Goal: Task Accomplishment & Management: Use online tool/utility

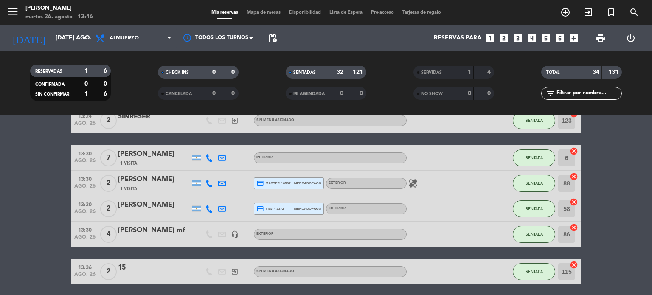
scroll to position [955, 0]
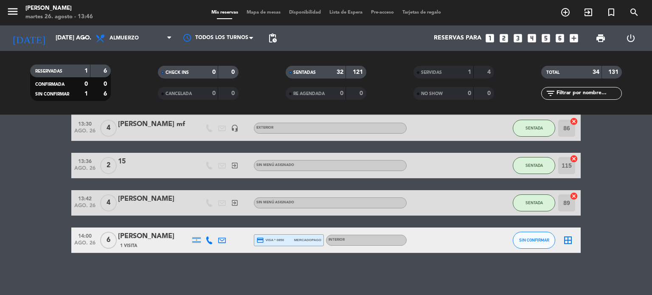
click at [158, 245] on div "1 Visita" at bounding box center [154, 245] width 72 height 7
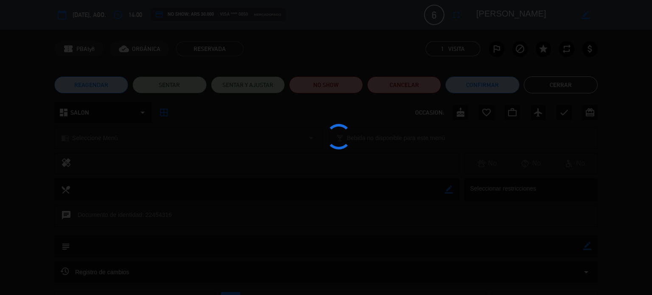
click at [551, 86] on div at bounding box center [326, 147] width 652 height 295
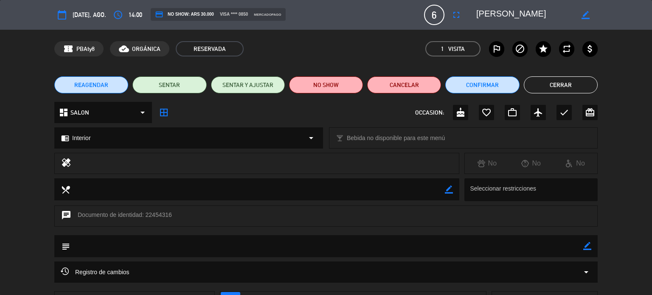
click at [566, 85] on button "Cerrar" at bounding box center [561, 84] width 74 height 17
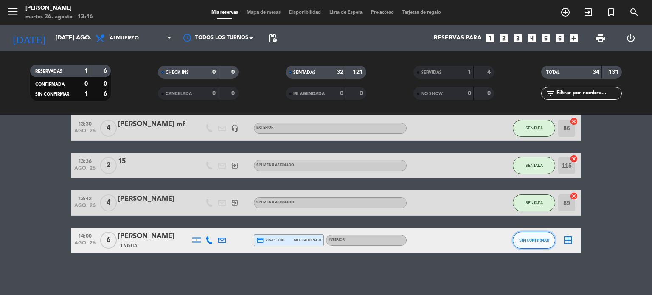
click at [526, 240] on span "SIN CONFIRMAR" at bounding box center [534, 240] width 30 height 5
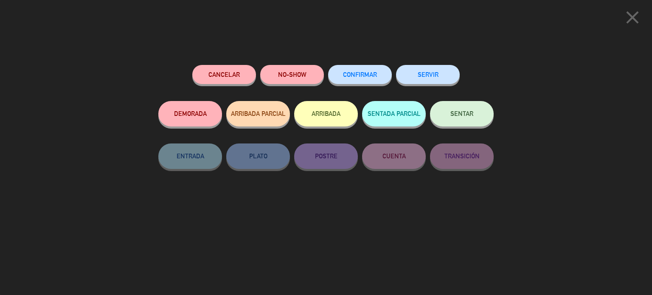
click at [309, 120] on button "ARRIBADA" at bounding box center [326, 113] width 64 height 25
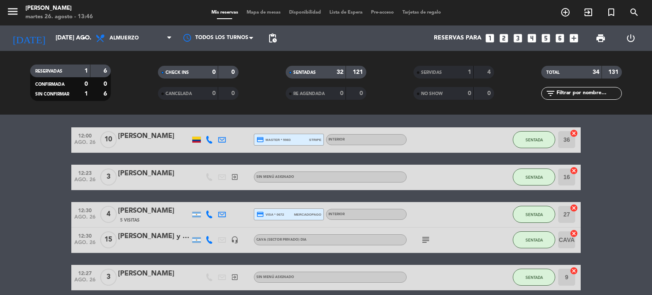
scroll to position [0, 0]
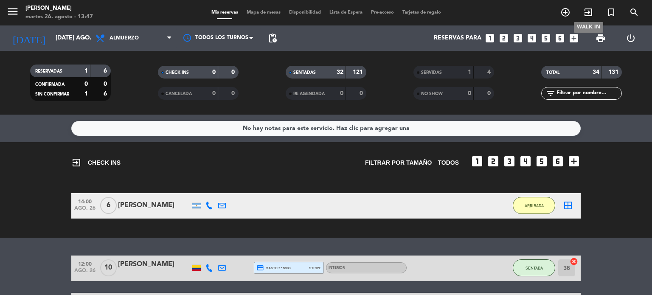
click at [587, 13] on icon "exit_to_app" at bounding box center [588, 12] width 10 height 10
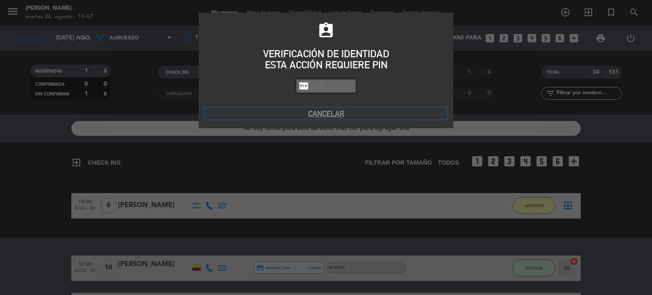
click at [328, 116] on button "Cancelar" at bounding box center [326, 113] width 242 height 11
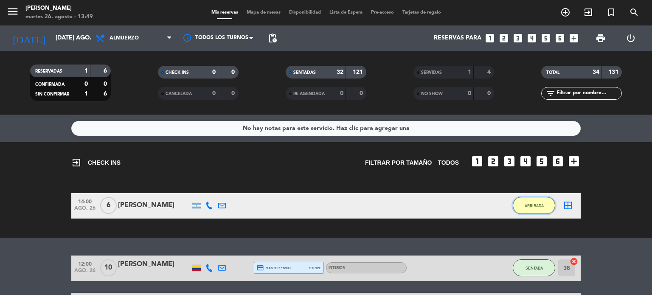
click at [532, 206] on span "ARRIBADA" at bounding box center [534, 205] width 19 height 5
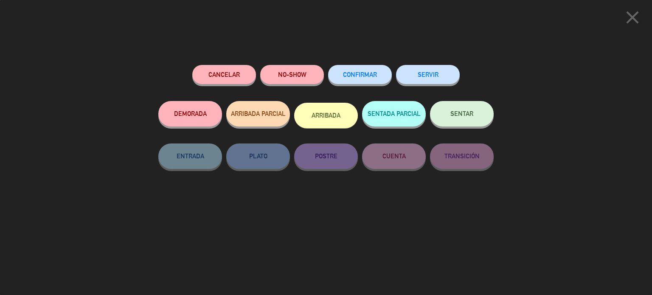
click at [464, 119] on button "SENTAR" at bounding box center [462, 113] width 64 height 25
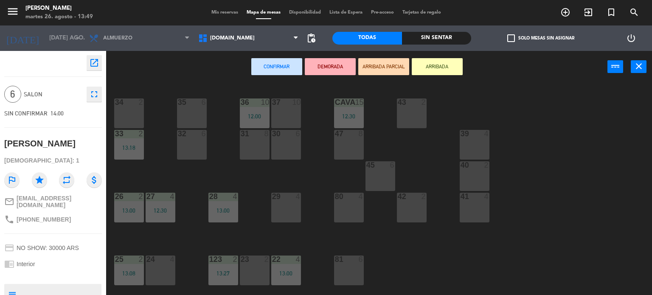
click at [211, 13] on span "Mis reservas" at bounding box center [224, 12] width 35 height 5
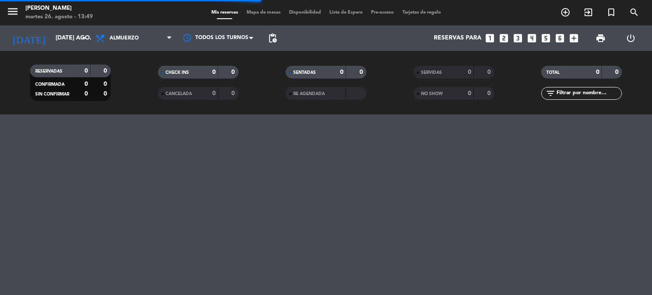
click at [260, 13] on span "Mapa de mesas" at bounding box center [263, 12] width 42 height 5
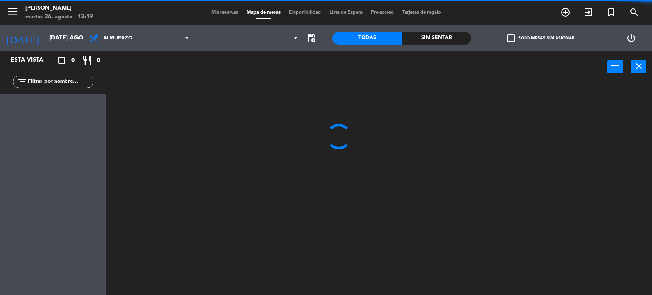
click at [512, 34] on span "check_box_outline_blank" at bounding box center [511, 38] width 8 height 8
click at [541, 38] on input "check_box_outline_blank Solo mesas sin asignar" at bounding box center [541, 38] width 0 height 0
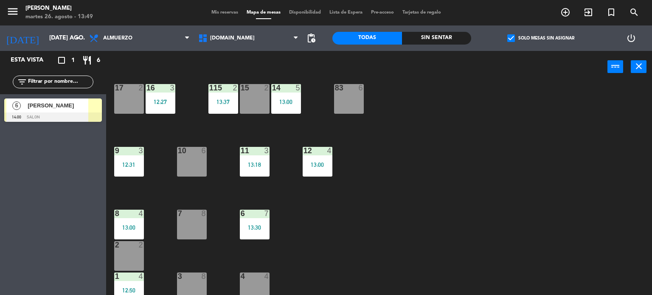
scroll to position [304, 0]
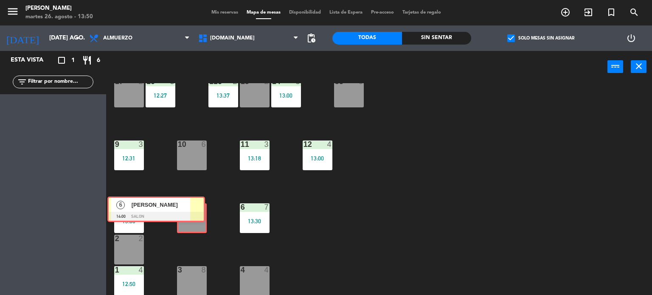
drag, startPoint x: 83, startPoint y: 118, endPoint x: 186, endPoint y: 217, distance: 142.3
click at [186, 217] on div "Esta vista crop_square 1 restaurant 6 filter_list 6 [PERSON_NAME] 14:00 SALON 6…" at bounding box center [326, 173] width 652 height 245
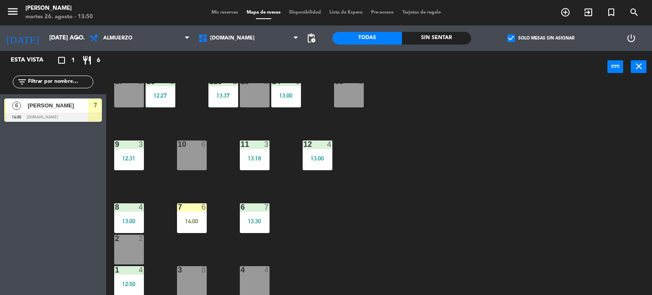
drag, startPoint x: 392, startPoint y: 204, endPoint x: 413, endPoint y: 193, distance: 23.9
click at [393, 204] on div "34 2 35 6 36 10 12:00 43 2 37 10 CAVA 15 12:30 33 2 13:18 32 6 31 8 30 6 47 8 3…" at bounding box center [383, 189] width 540 height 212
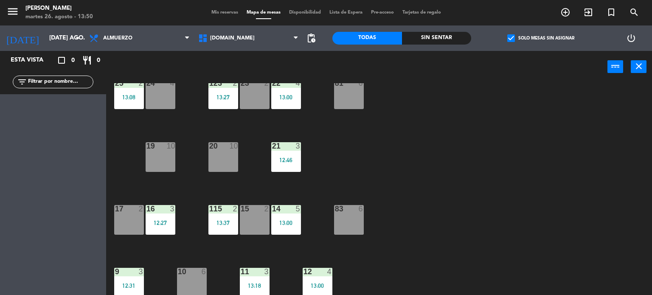
scroll to position [134, 0]
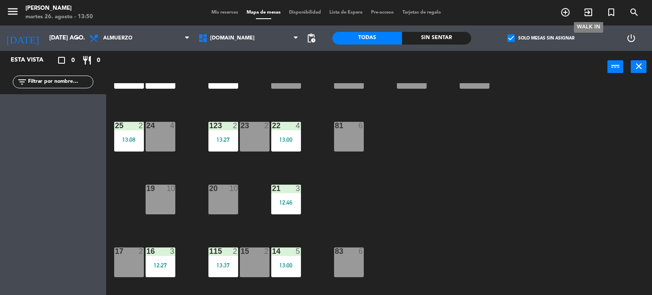
click at [588, 8] on icon "exit_to_app" at bounding box center [588, 12] width 10 height 10
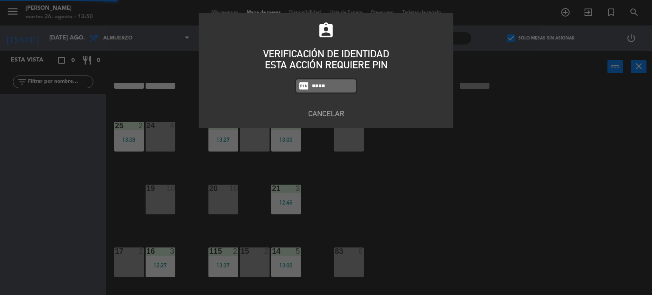
type input "4307"
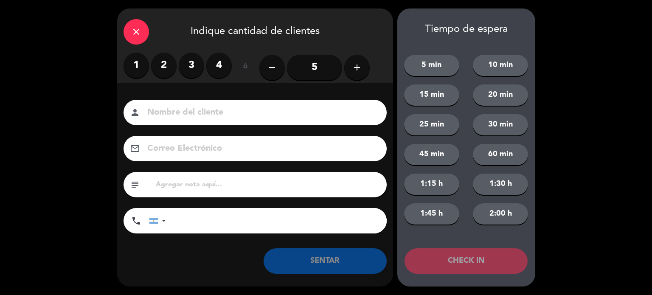
click at [161, 65] on label "2" at bounding box center [163, 65] width 25 height 25
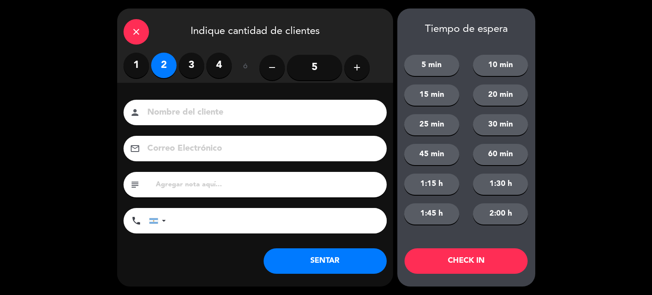
click at [178, 105] on input at bounding box center [260, 112] width 229 height 15
type input "24"
click at [403, 251] on div "CHECK IN" at bounding box center [466, 260] width 138 height 25
click at [443, 254] on button "CHECK IN" at bounding box center [466, 260] width 123 height 25
click at [142, 31] on div "close" at bounding box center [136, 31] width 25 height 25
